Goal: Task Accomplishment & Management: Manage account settings

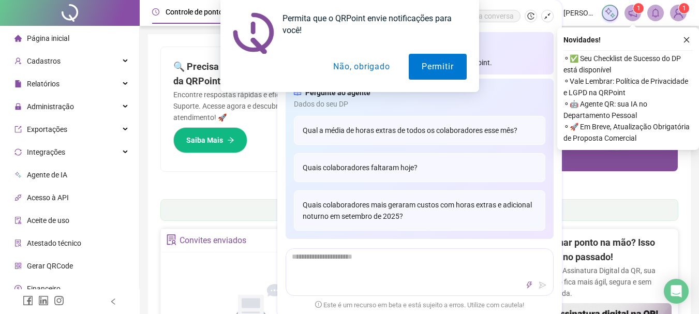
click at [375, 66] on button "Não, obrigado" at bounding box center [361, 67] width 82 height 26
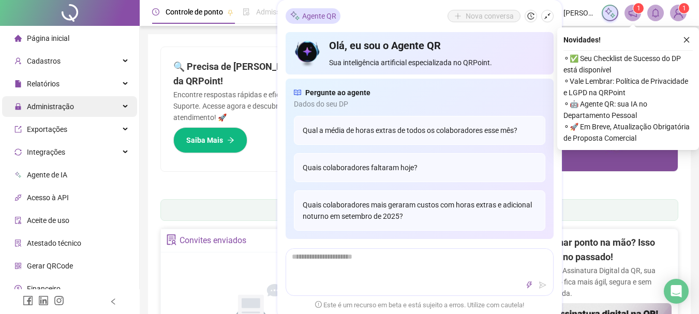
click at [111, 106] on div "Administração" at bounding box center [69, 106] width 135 height 21
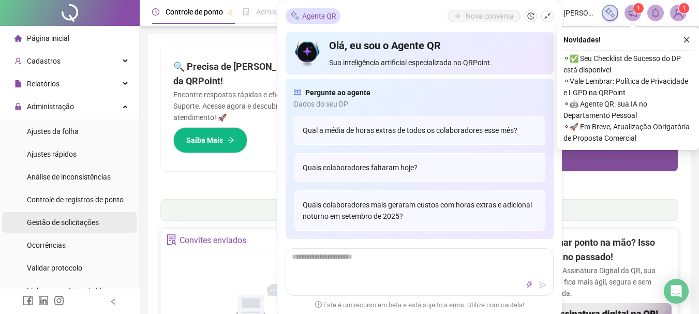
click at [56, 219] on span "Gestão de solicitações" at bounding box center [63, 222] width 72 height 8
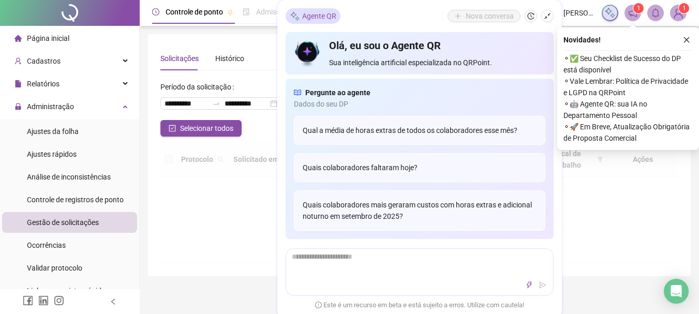
click at [255, 44] on div "**********" at bounding box center [419, 155] width 543 height 242
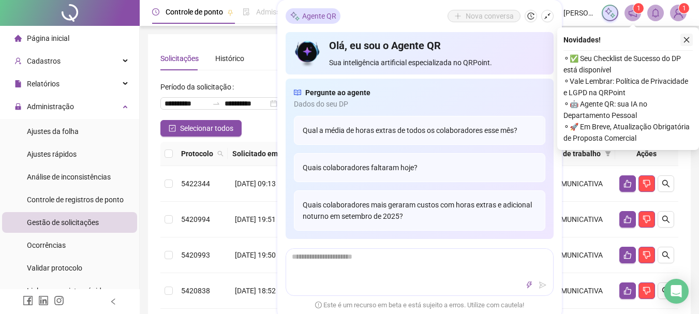
click at [687, 39] on icon "close" at bounding box center [686, 39] width 7 height 7
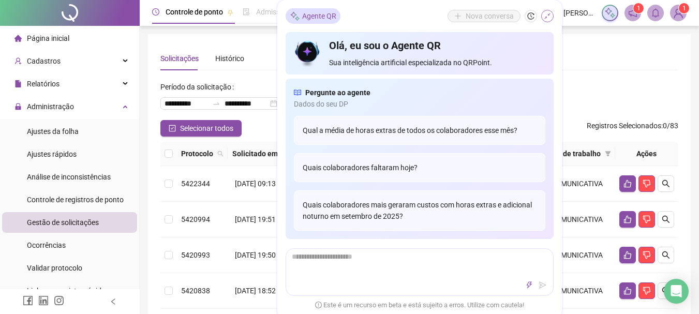
click at [553, 12] on button "button" at bounding box center [547, 16] width 12 height 12
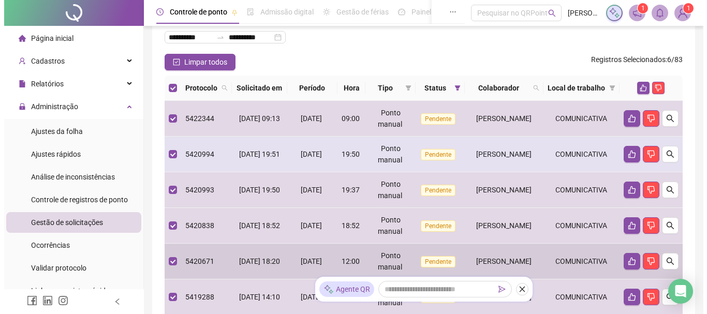
scroll to position [33, 0]
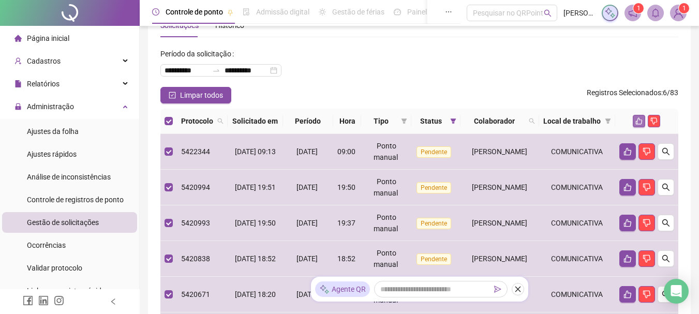
click at [637, 125] on icon "like" at bounding box center [638, 120] width 7 height 7
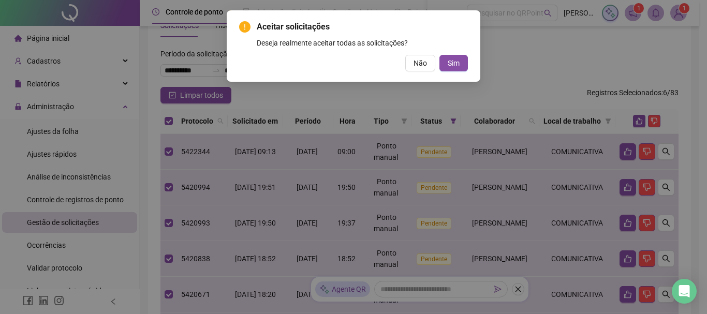
click at [456, 54] on div "Aceitar solicitações Deseja realmente aceitar todas as solicitações? Não Sim" at bounding box center [353, 46] width 229 height 51
click at [458, 63] on span "Sim" at bounding box center [454, 62] width 12 height 11
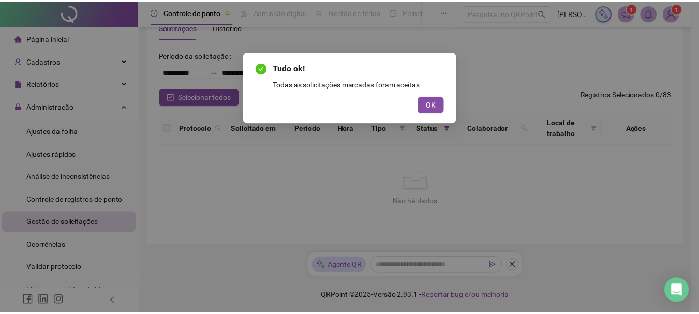
scroll to position [32, 0]
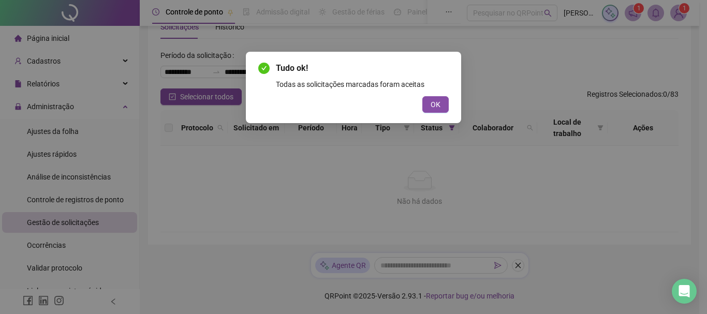
drag, startPoint x: 418, startPoint y: 111, endPoint x: 418, endPoint y: 100, distance: 10.9
click at [418, 105] on div "OK" at bounding box center [353, 104] width 190 height 17
click at [429, 96] on button "OK" at bounding box center [435, 104] width 26 height 17
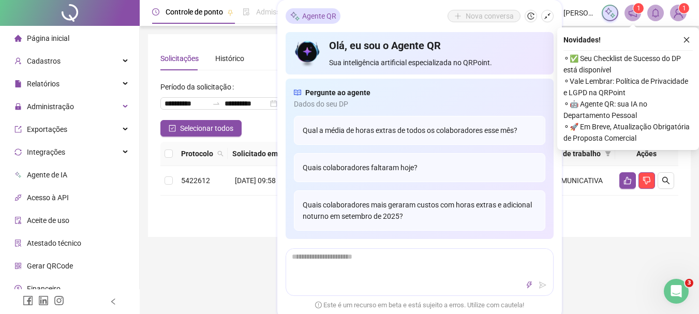
click at [200, 225] on div "Protocolo Solicitado em Período Hora Tipo Status Colaborador Local de trabalho …" at bounding box center [419, 183] width 518 height 83
click at [547, 23] on div "Agente QR Nova conversa" at bounding box center [420, 16] width 268 height 16
click at [548, 14] on icon "shrink" at bounding box center [547, 16] width 6 height 6
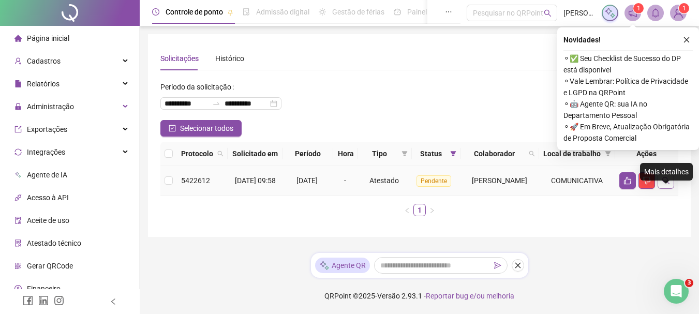
click at [671, 189] on button "button" at bounding box center [666, 180] width 17 height 17
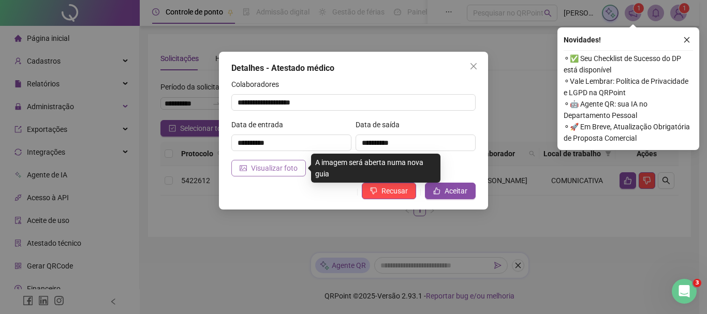
click at [294, 169] on span "Visualizar foto" at bounding box center [274, 167] width 47 height 11
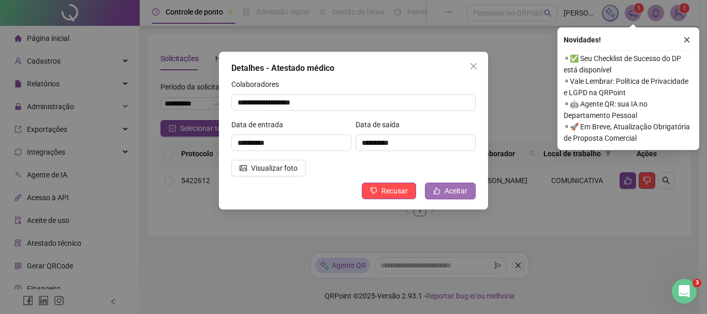
click at [461, 189] on span "Aceitar" at bounding box center [455, 190] width 23 height 11
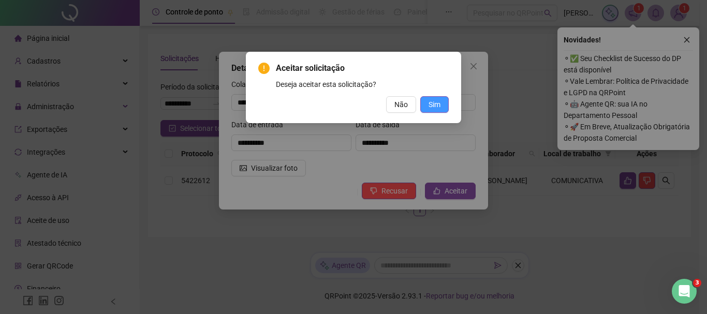
click at [443, 105] on button "Sim" at bounding box center [434, 104] width 28 height 17
